Goal: Task Accomplishment & Management: Manage account settings

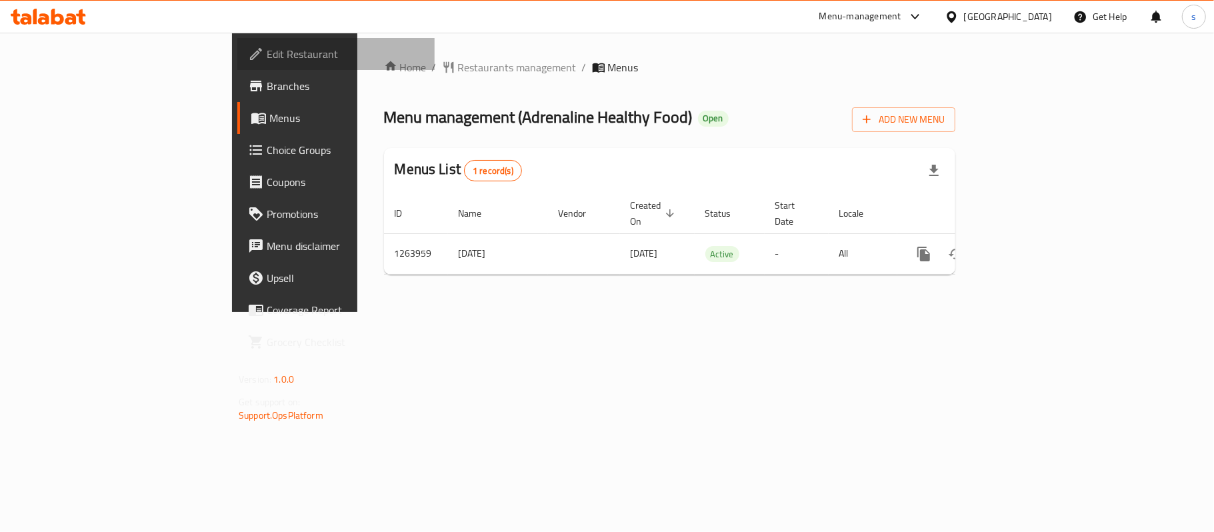
click at [267, 57] on span "Edit Restaurant" at bounding box center [345, 54] width 157 height 16
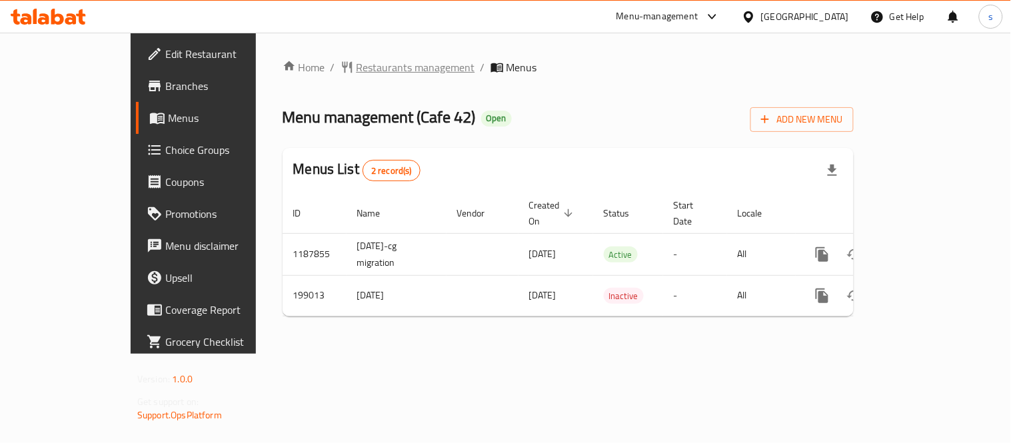
click at [364, 71] on span "Restaurants management" at bounding box center [416, 67] width 119 height 16
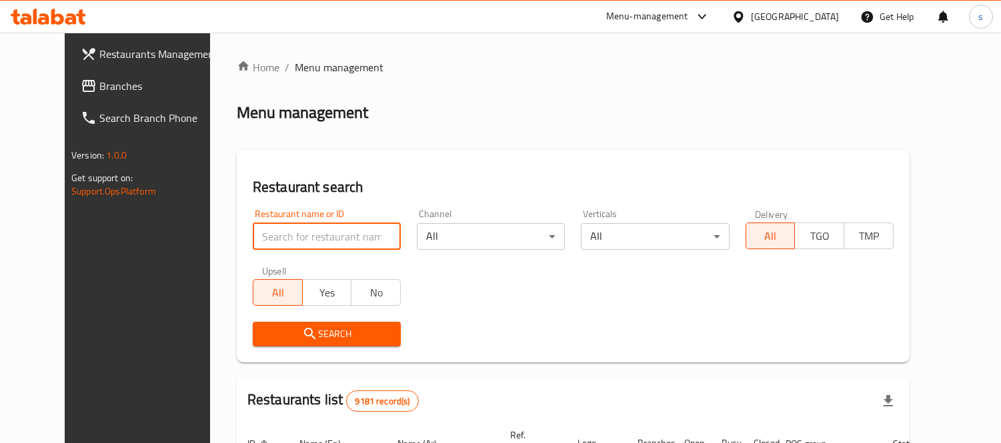
click at [308, 240] on input "search" at bounding box center [327, 236] width 148 height 27
paste input "621992"
type input "621992"
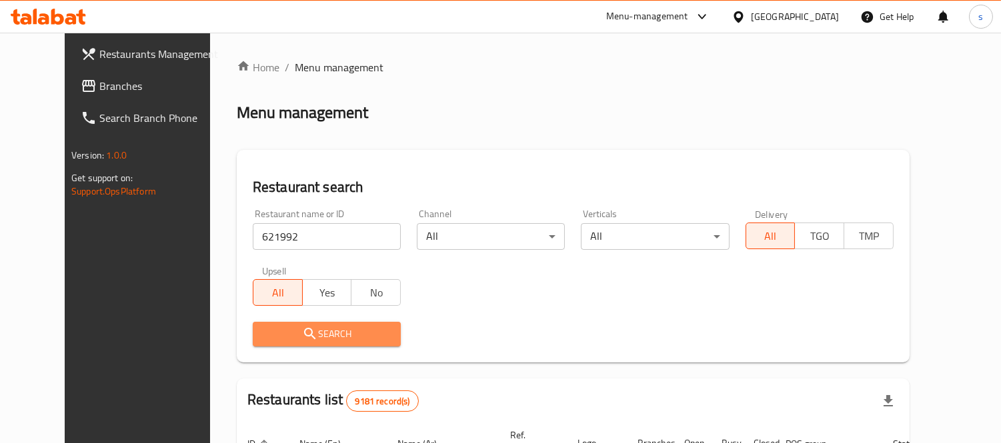
click at [363, 324] on button "Search" at bounding box center [327, 334] width 148 height 25
click at [363, 324] on div at bounding box center [500, 221] width 1001 height 443
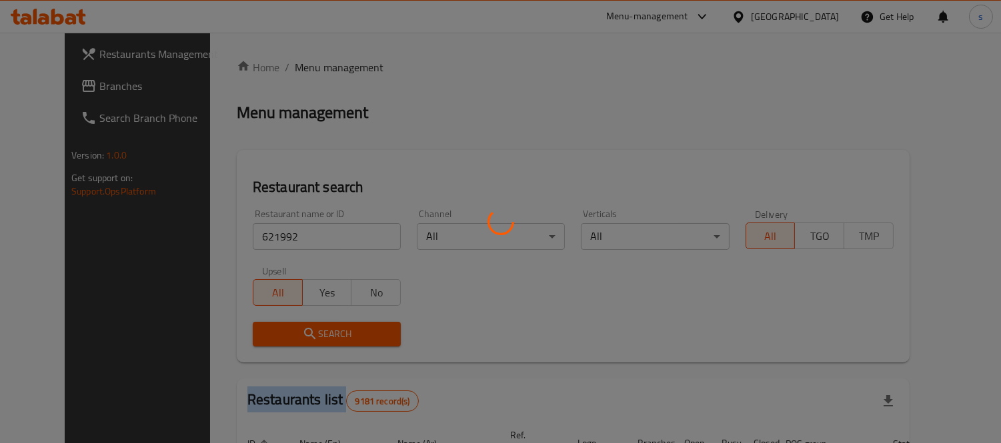
click at [363, 324] on div at bounding box center [500, 221] width 1001 height 443
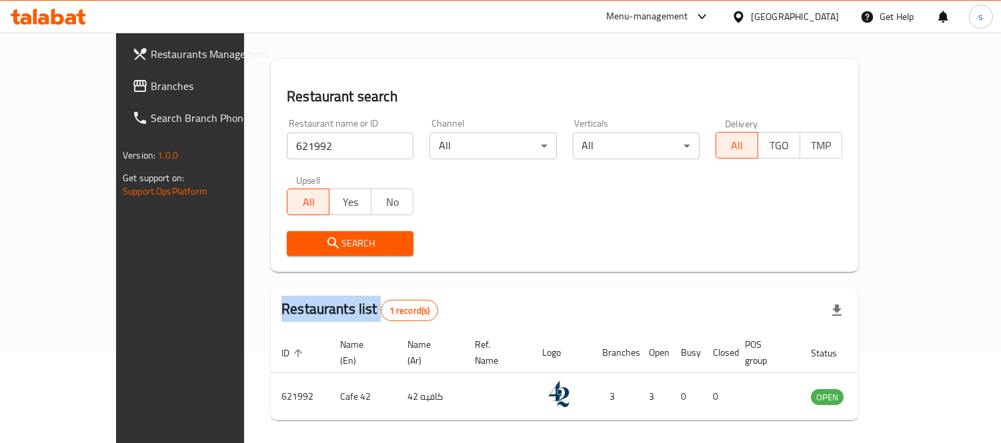
scroll to position [125, 0]
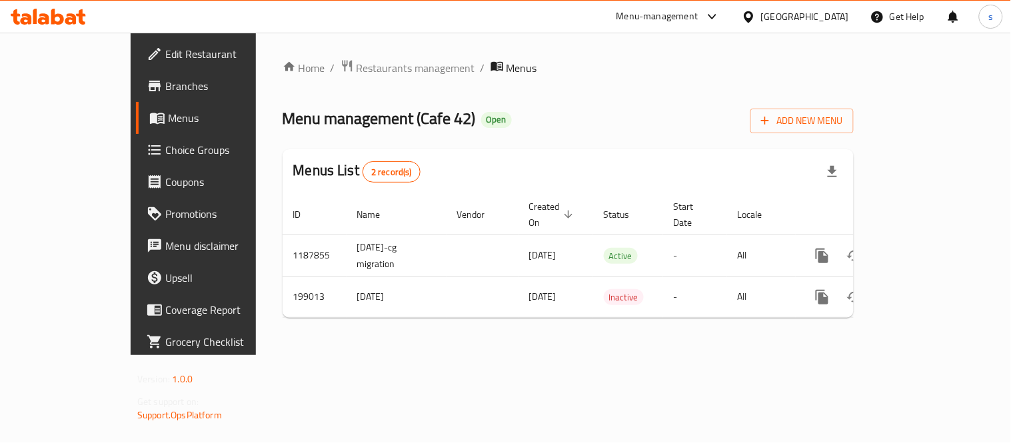
click at [165, 52] on span "Edit Restaurant" at bounding box center [226, 54] width 123 height 16
